Goal: Task Accomplishment & Management: Complete application form

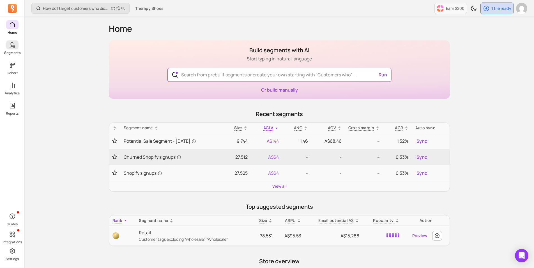
click at [9, 51] on p "Segments" at bounding box center [12, 53] width 16 height 4
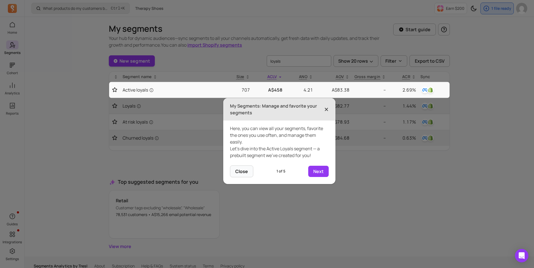
click at [327, 109] on span "×" at bounding box center [326, 109] width 4 height 12
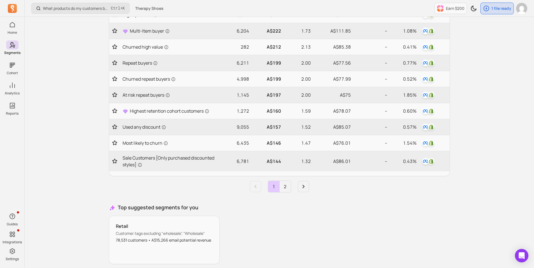
scroll to position [268, 0]
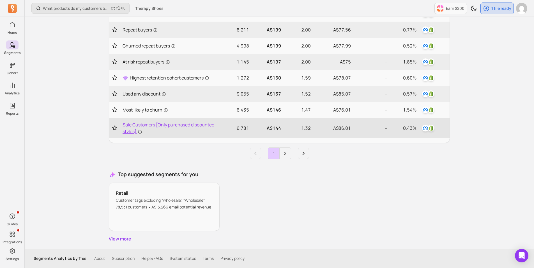
click at [170, 124] on span "Sale Customers [Only purchased discounted styles]" at bounding box center [172, 127] width 98 height 13
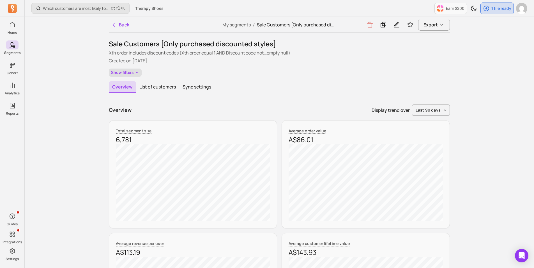
click at [127, 70] on button "Show filters" at bounding box center [125, 72] width 33 height 8
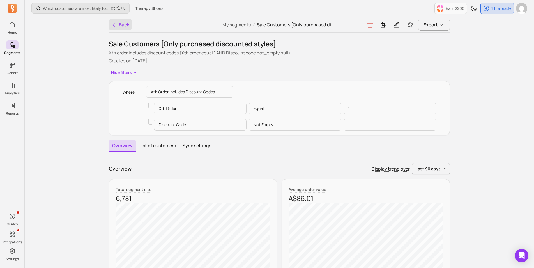
click at [127, 26] on button "Back" at bounding box center [120, 24] width 23 height 11
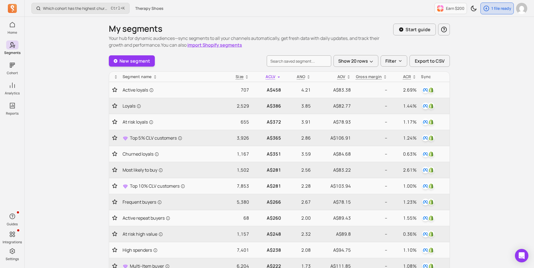
scroll to position [268, 0]
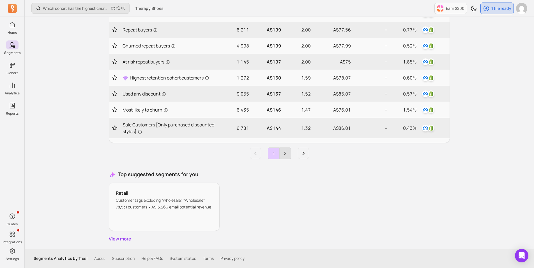
click at [288, 157] on link "2" at bounding box center [285, 153] width 11 height 11
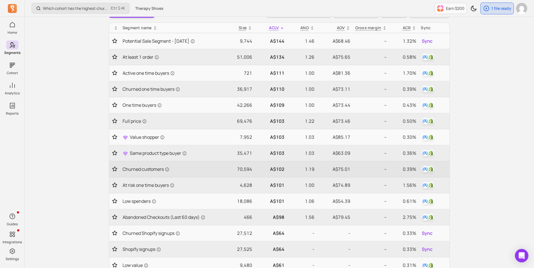
scroll to position [0, 0]
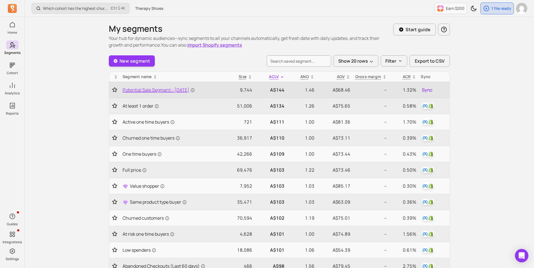
click at [176, 91] on span "Potential Sale Segment - [DATE]" at bounding box center [159, 89] width 72 height 7
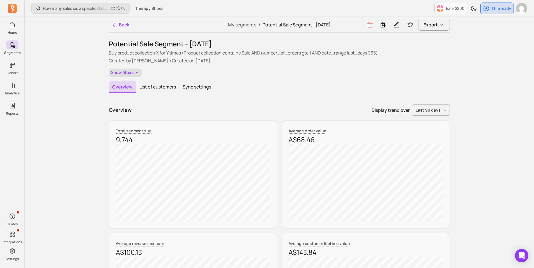
click at [116, 72] on button "Show filters" at bounding box center [125, 72] width 33 height 8
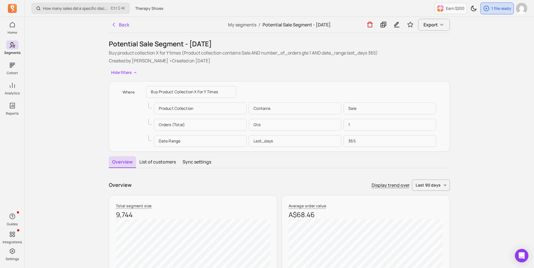
click at [300, 125] on p "gte" at bounding box center [295, 125] width 93 height 12
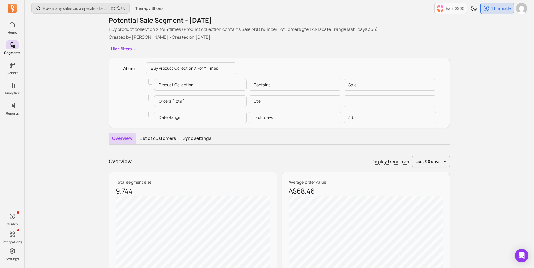
scroll to position [56, 0]
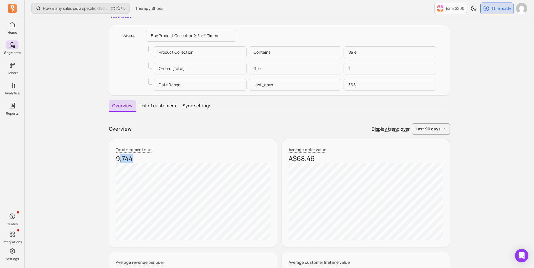
drag, startPoint x: 121, startPoint y: 159, endPoint x: 142, endPoint y: 158, distance: 21.6
click at [142, 158] on p "9,744" at bounding box center [193, 158] width 154 height 9
drag, startPoint x: 142, startPoint y: 158, endPoint x: 216, endPoint y: 125, distance: 81.1
click at [223, 129] on div "Overview Display trend over last 90 days" at bounding box center [279, 128] width 341 height 11
click at [156, 104] on button "List of customers" at bounding box center [157, 106] width 43 height 12
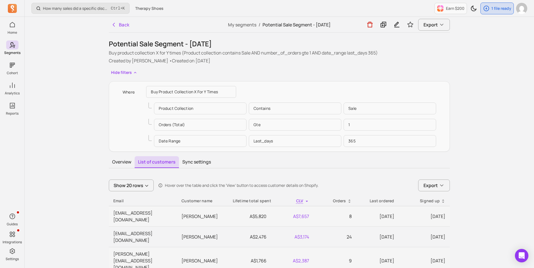
click at [124, 164] on button "Overview" at bounding box center [122, 162] width 26 height 12
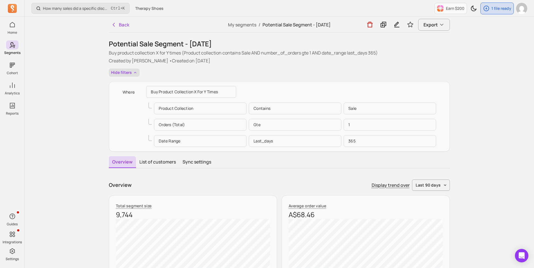
click at [123, 73] on button "Hide filters" at bounding box center [124, 72] width 31 height 8
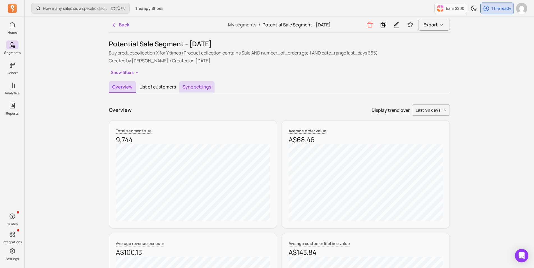
click at [187, 89] on button "Sync settings" at bounding box center [196, 87] width 35 height 12
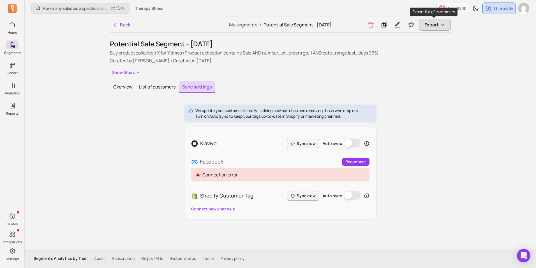
click at [438, 24] on button "Export" at bounding box center [435, 25] width 32 height 12
click at [121, 73] on button "Show filters" at bounding box center [126, 72] width 33 height 8
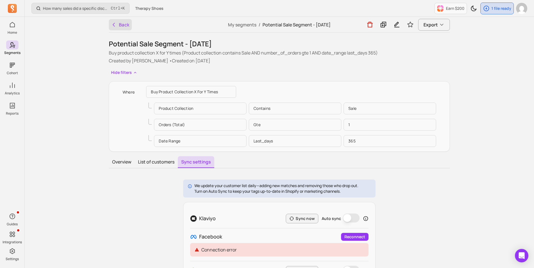
click at [126, 23] on button "Back" at bounding box center [120, 24] width 23 height 11
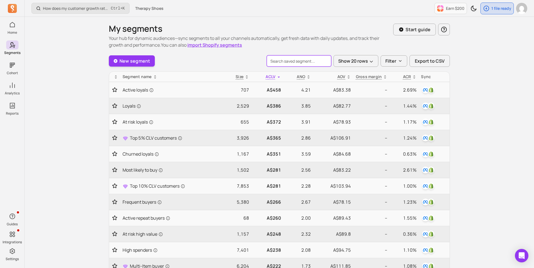
click at [280, 62] on input "search" at bounding box center [299, 60] width 65 height 11
type input "sale"
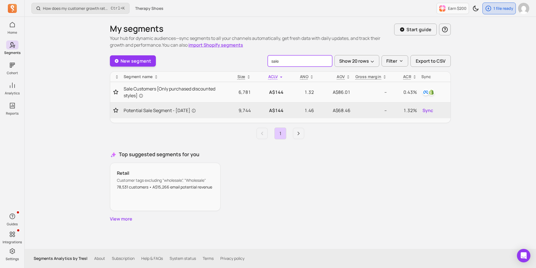
drag, startPoint x: 286, startPoint y: 61, endPoint x: 240, endPoint y: 58, distance: 45.9
click at [240, 58] on div "New segment sale Show 20 rows Filter Export to CSV" at bounding box center [280, 61] width 341 height 12
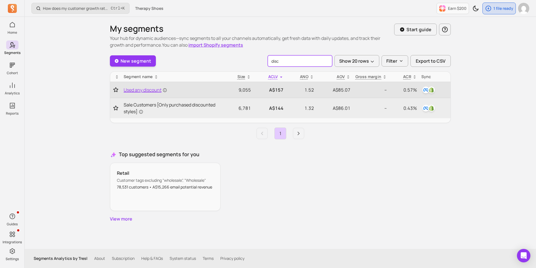
type input "disc"
click at [147, 91] on span "Used any discount" at bounding box center [145, 89] width 43 height 7
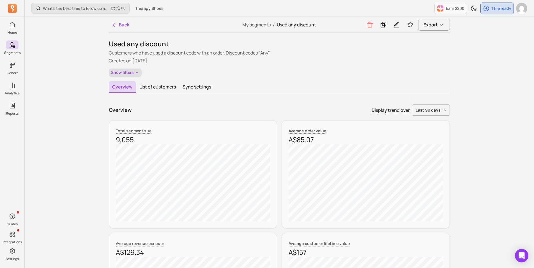
click at [127, 71] on button "Show filters" at bounding box center [125, 72] width 33 height 8
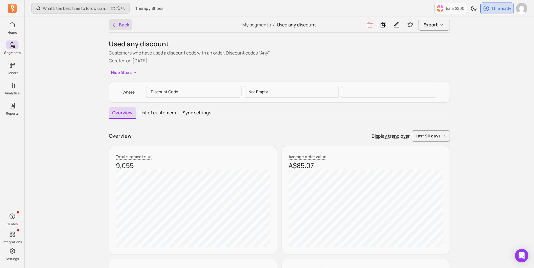
click at [119, 24] on button "Back" at bounding box center [120, 24] width 23 height 11
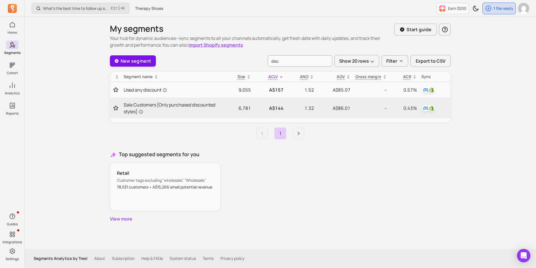
click at [141, 60] on link "New segment" at bounding box center [133, 60] width 46 height 11
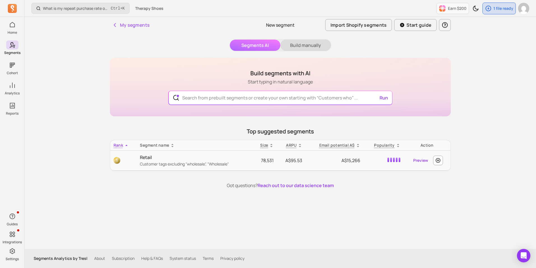
click at [306, 42] on button "Build manually" at bounding box center [306, 45] width 51 height 11
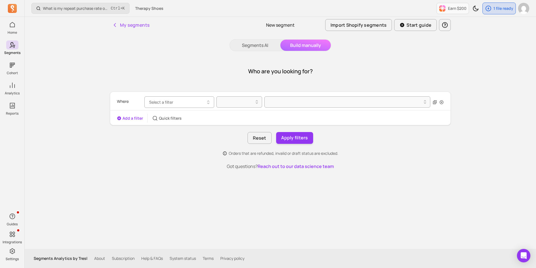
click at [160, 104] on span "Select a filter" at bounding box center [161, 101] width 24 height 5
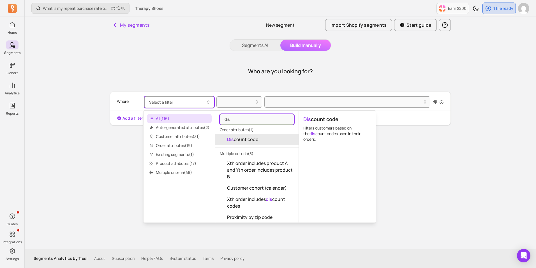
type input "dis"
click at [254, 142] on span "Dis count code" at bounding box center [242, 139] width 31 height 7
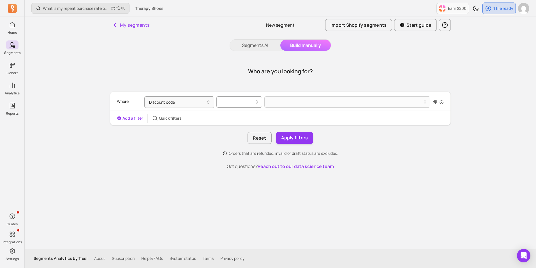
click at [232, 102] on div at bounding box center [237, 101] width 34 height 7
click at [247, 145] on div "not empty" at bounding box center [239, 146] width 45 height 10
click at [126, 118] on button "Add a filter" at bounding box center [130, 118] width 26 height 6
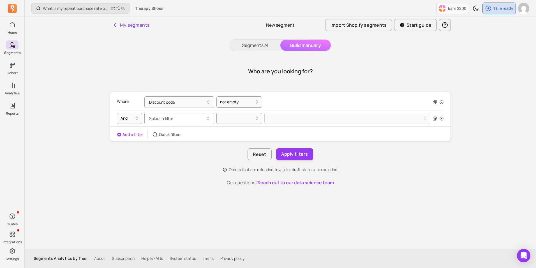
click at [172, 120] on span "Select a filter" at bounding box center [161, 118] width 24 height 5
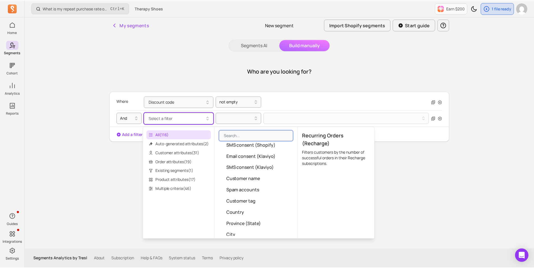
scroll to position [281, 0]
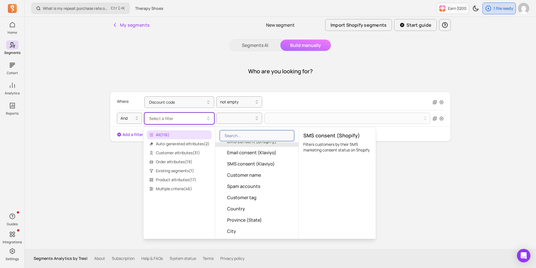
click at [203, 77] on div "Who are you looking for?" at bounding box center [280, 71] width 341 height 27
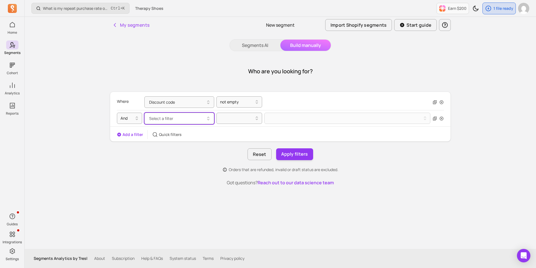
click at [193, 115] on button "Select a filter" at bounding box center [179, 119] width 70 height 12
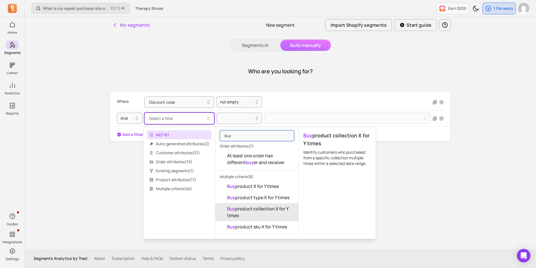
type input "buy"
click at [272, 209] on span "Buy product collection X for Y times" at bounding box center [260, 211] width 67 height 13
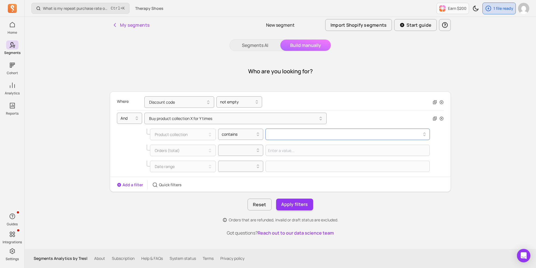
click at [284, 135] on button at bounding box center [348, 134] width 164 height 11
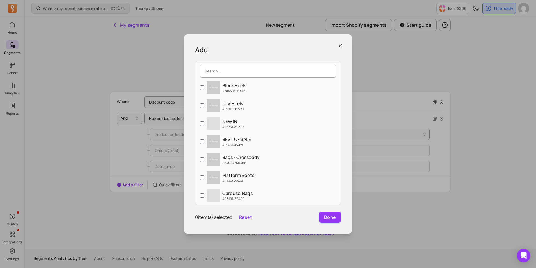
click at [226, 69] on input "search" at bounding box center [268, 71] width 136 height 13
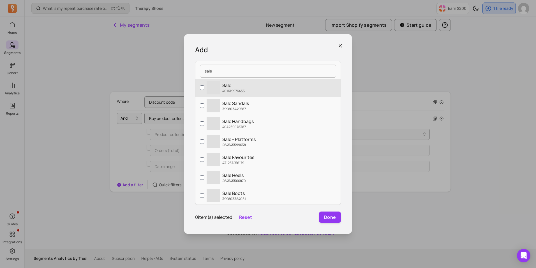
type input "sale"
click at [231, 88] on p "Sale" at bounding box center [233, 85] width 22 height 7
click at [205, 88] on input "‌ Sale 401619976435" at bounding box center [202, 87] width 4 height 4
checkbox input "true"
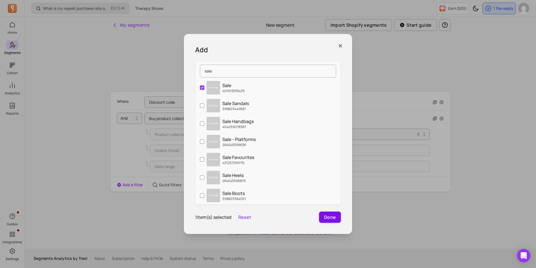
click at [330, 216] on button "Done" at bounding box center [330, 216] width 22 height 11
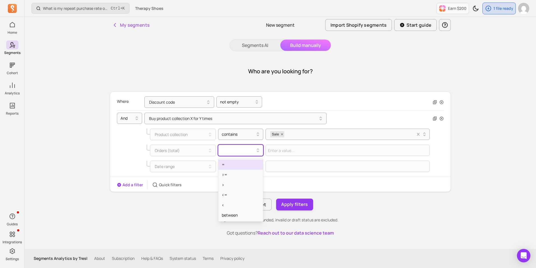
click at [235, 150] on div at bounding box center [239, 150] width 34 height 7
click at [235, 177] on div ">=" at bounding box center [241, 174] width 45 height 10
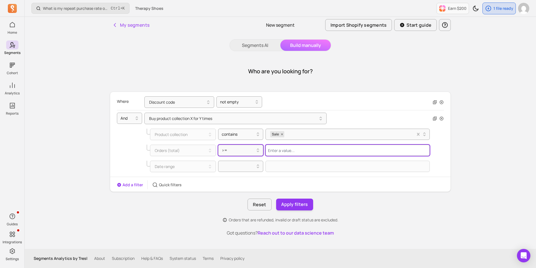
click at [287, 149] on input "Value for filter clause" at bounding box center [348, 149] width 164 height 11
type input "1"
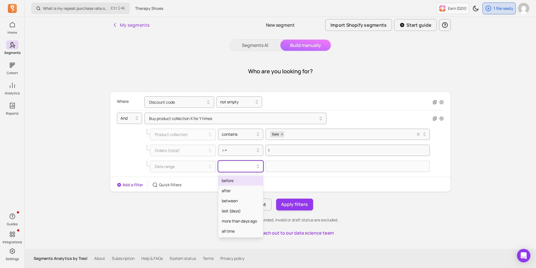
click at [236, 166] on div at bounding box center [239, 166] width 34 height 7
click at [235, 212] on div "last (days)" at bounding box center [241, 211] width 45 height 10
click at [294, 160] on div "Date range option last (days), selected. Select is focused ,type to refine list…" at bounding box center [274, 166] width 311 height 16
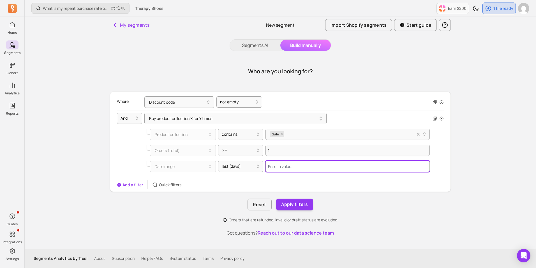
click at [291, 167] on input "Value for filter clause" at bounding box center [348, 165] width 164 height 11
type input "365"
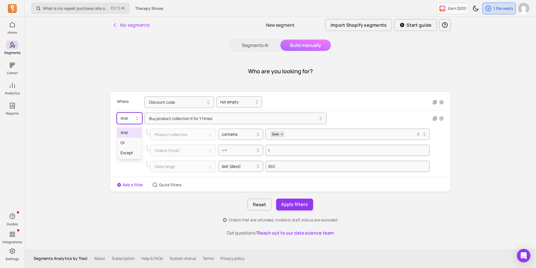
click at [128, 120] on div at bounding box center [127, 118] width 13 height 7
click at [125, 144] on div "Or" at bounding box center [129, 142] width 25 height 10
click at [90, 141] on div "What is my repeat purchase rate over time? Ctrl + K Therapy Shoes Earn $200 1 f…" at bounding box center [281, 134] width 512 height 268
click at [304, 205] on button "Apply filters" at bounding box center [294, 204] width 37 height 12
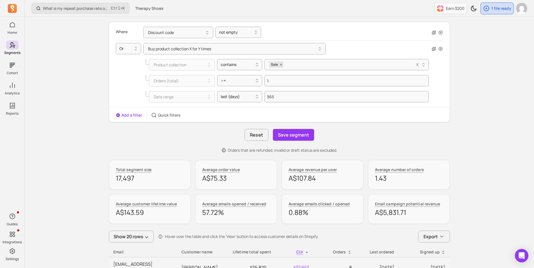
scroll to position [84, 0]
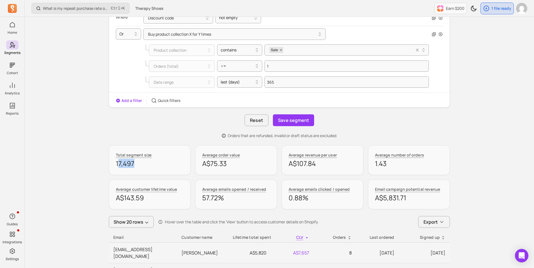
drag, startPoint x: 119, startPoint y: 163, endPoint x: 136, endPoint y: 163, distance: 16.8
click at [136, 163] on p "17,497" at bounding box center [150, 163] width 68 height 9
drag, startPoint x: 136, startPoint y: 163, endPoint x: 132, endPoint y: 164, distance: 4.2
click at [132, 164] on p "17,497" at bounding box center [150, 163] width 68 height 9
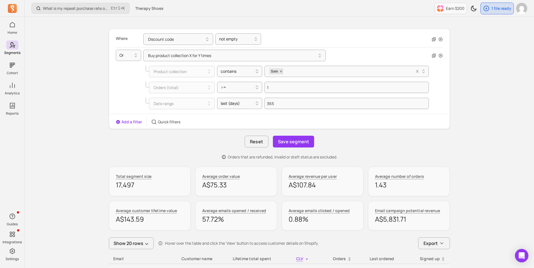
scroll to position [28, 0]
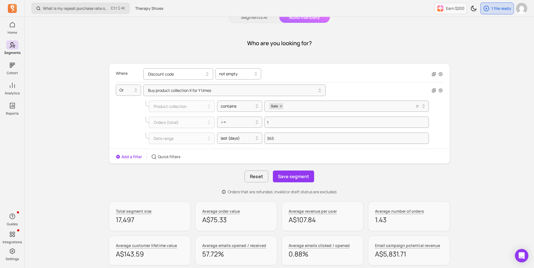
click at [231, 72] on div at bounding box center [236, 73] width 34 height 7
click at [131, 72] on div "Where" at bounding box center [128, 74] width 25 height 12
click at [125, 157] on button "Add a filter" at bounding box center [129, 157] width 26 height 6
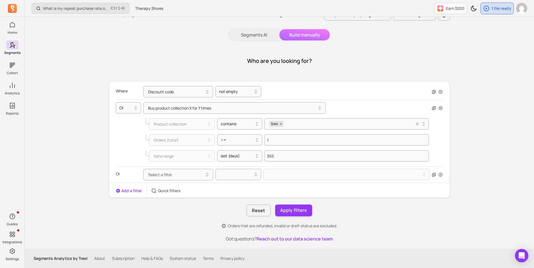
scroll to position [10, 0]
click at [166, 175] on span "Select a filter" at bounding box center [160, 174] width 24 height 5
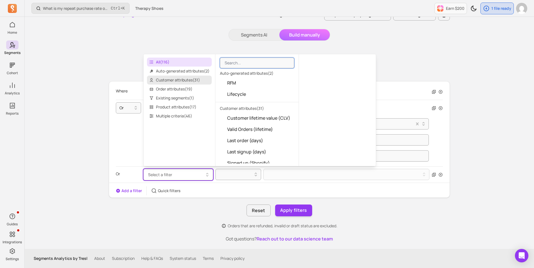
click at [177, 79] on span "Customer attributes ( 31 )" at bounding box center [179, 79] width 65 height 9
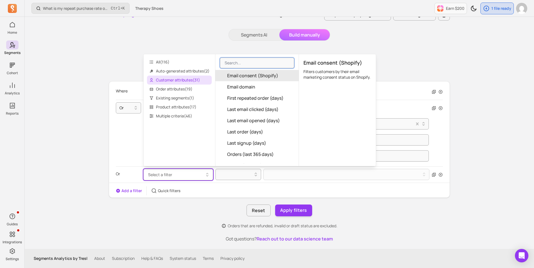
scroll to position [140, 0]
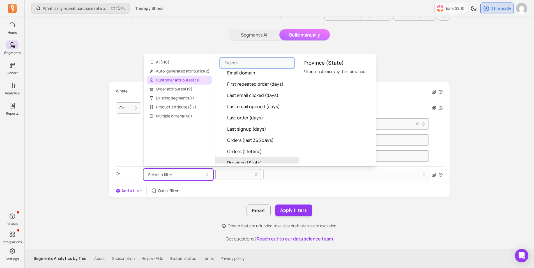
click at [436, 197] on div "Where Discount code not empty Or Buy product collection X for Y times Product c…" at bounding box center [279, 139] width 341 height 116
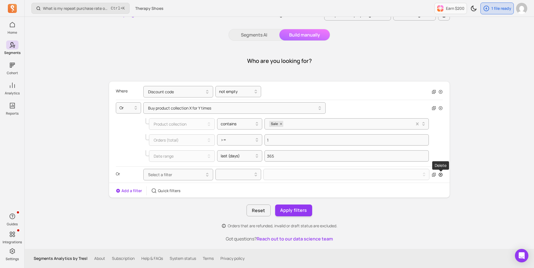
click at [441, 173] on icon "button" at bounding box center [441, 174] width 4 height 4
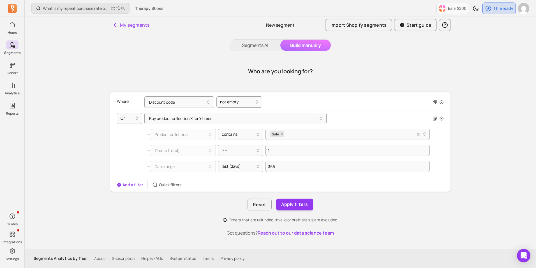
click at [475, 171] on div "What is my repeat purchase rate over time? Ctrl + K Therapy Shoes Earn $200 1 f…" at bounding box center [281, 134] width 512 height 268
click at [290, 204] on button "Apply filters" at bounding box center [294, 204] width 37 height 12
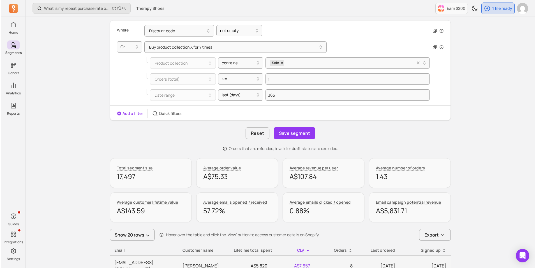
scroll to position [34, 0]
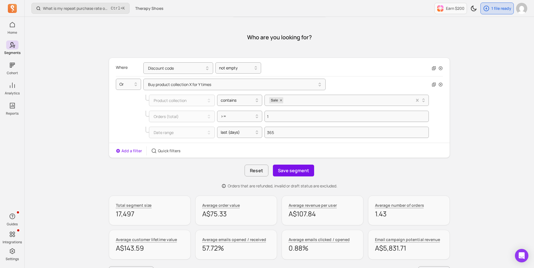
click at [297, 173] on button "Save segment" at bounding box center [293, 170] width 41 height 12
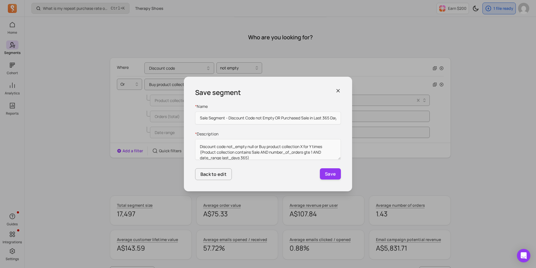
scroll to position [0, 3]
type input "Sale Segment - Discount Code not Empty OR Purchased Sale in Last 365 Days"
click at [327, 174] on button "Save" at bounding box center [330, 173] width 21 height 11
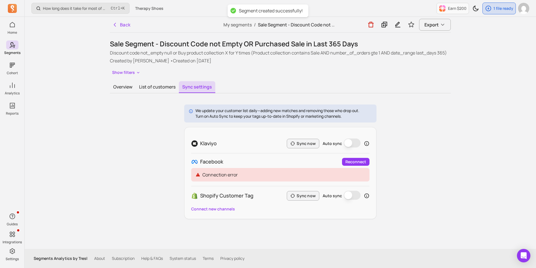
click at [106, 81] on div "Back My segments / Sale Segment - Discount Code not Empty OR Purchased Sale in …" at bounding box center [280, 133] width 359 height 232
click at [122, 88] on button "Overview" at bounding box center [123, 87] width 26 height 12
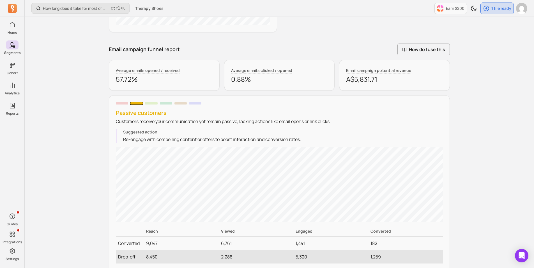
scroll to position [495, 0]
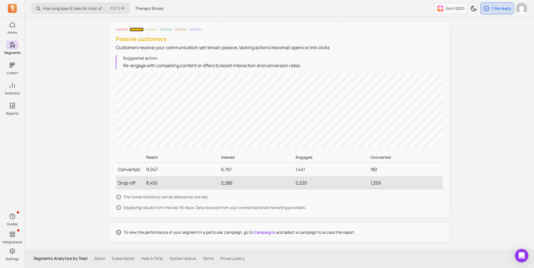
click at [129, 182] on td "Drop-off" at bounding box center [130, 182] width 28 height 13
drag, startPoint x: 157, startPoint y: 207, endPoint x: 188, endPoint y: 208, distance: 31.1
click at [188, 208] on p "Displaying results from the last 90 days. Data sourced from your connected emai…" at bounding box center [279, 208] width 327 height 6
drag, startPoint x: 188, startPoint y: 208, endPoint x: 211, endPoint y: 209, distance: 22.7
click at [211, 209] on p "Displaying results from the last 90 days. Data sourced from your connected emai…" at bounding box center [279, 208] width 327 height 6
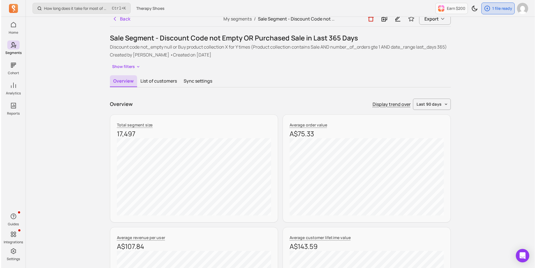
scroll to position [0, 0]
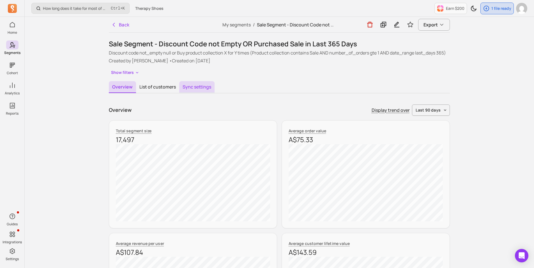
click at [195, 89] on button "Sync settings" at bounding box center [196, 87] width 35 height 12
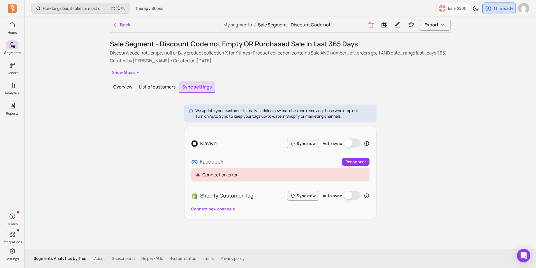
click at [145, 145] on div "We update your customer list daily—adding new matches and removing those who dr…" at bounding box center [280, 161] width 341 height 114
drag, startPoint x: 109, startPoint y: 44, endPoint x: 300, endPoint y: 44, distance: 190.5
click at [300, 44] on h1 "Sale Segment - Discount Code not Empty OR Purchased Sale in Last 365 Days" at bounding box center [280, 43] width 341 height 9
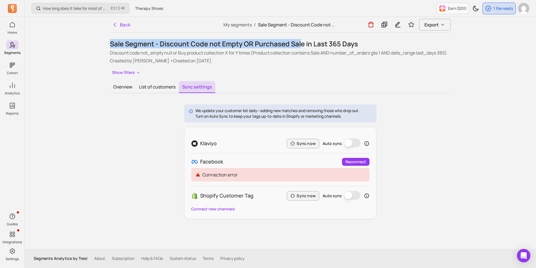
click at [300, 44] on h1 "Sale Segment - Discount Code not Empty OR Purchased Sale in Last 365 Days" at bounding box center [280, 43] width 341 height 9
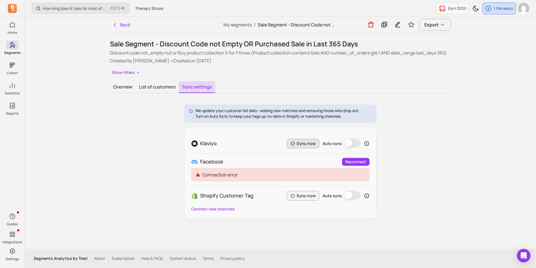
click at [300, 144] on button "Sync now" at bounding box center [303, 144] width 33 height 10
click at [434, 24] on span "Export" at bounding box center [432, 24] width 14 height 7
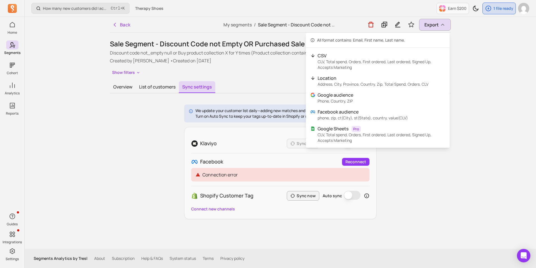
click at [485, 123] on div "How many new customers did I acquire this period? Ctrl + K Therapy Shoes Earn $…" at bounding box center [281, 134] width 512 height 268
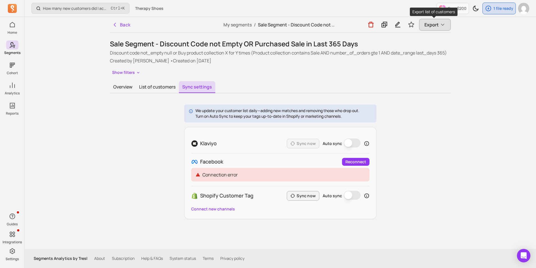
click at [421, 21] on button "Export" at bounding box center [435, 25] width 32 height 12
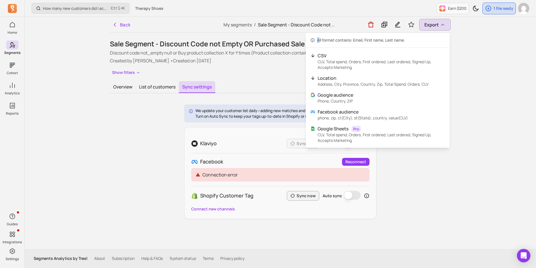
drag, startPoint x: 320, startPoint y: 42, endPoint x: 394, endPoint y: 45, distance: 74.1
click at [394, 45] on div "All format contains: Email, First name, Last name. CSV CLV, Total spend, Orders…" at bounding box center [378, 90] width 144 height 115
drag, startPoint x: 394, startPoint y: 45, endPoint x: 383, endPoint y: 38, distance: 13.9
click at [383, 38] on span "All format contains: Email, First name, Last name." at bounding box center [361, 40] width 88 height 6
click at [472, 49] on div "How many new customers did I acquire this period? Ctrl + K Therapy Shoes Earn $…" at bounding box center [281, 134] width 512 height 268
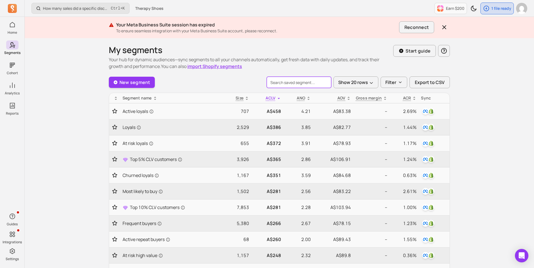
click at [285, 81] on input "search" at bounding box center [299, 82] width 65 height 11
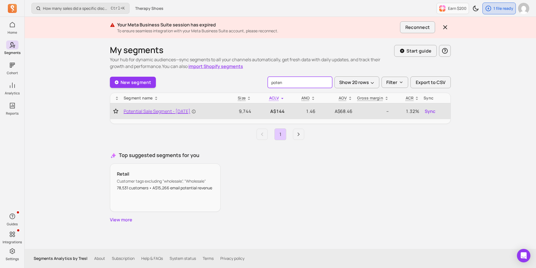
type input "poten"
click at [183, 111] on span "Potential Sale Segment - [DATE]" at bounding box center [160, 111] width 72 height 7
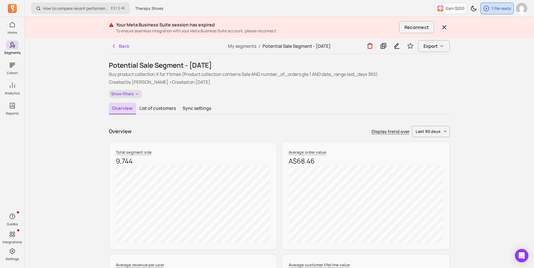
click at [126, 91] on button "Show filters" at bounding box center [125, 94] width 33 height 8
